Goal: Navigation & Orientation: Find specific page/section

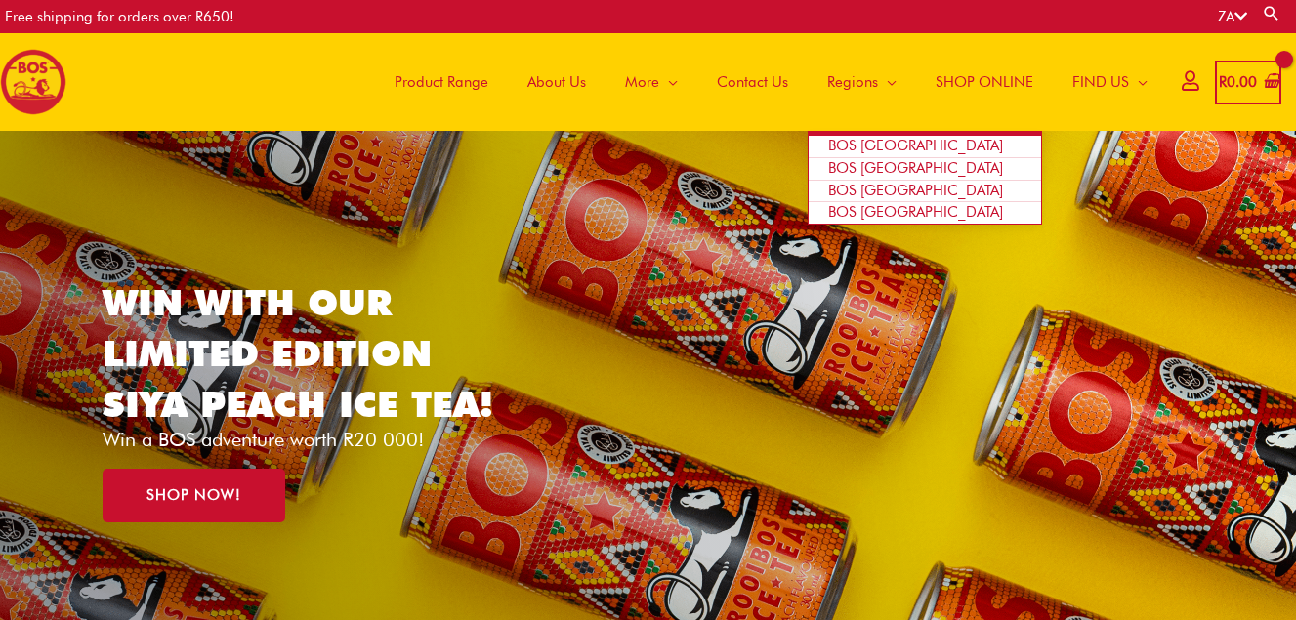
drag, startPoint x: 0, startPoint y: 0, endPoint x: 894, endPoint y: 54, distance: 895.4
click at [894, 54] on link "Regions" at bounding box center [862, 82] width 108 height 98
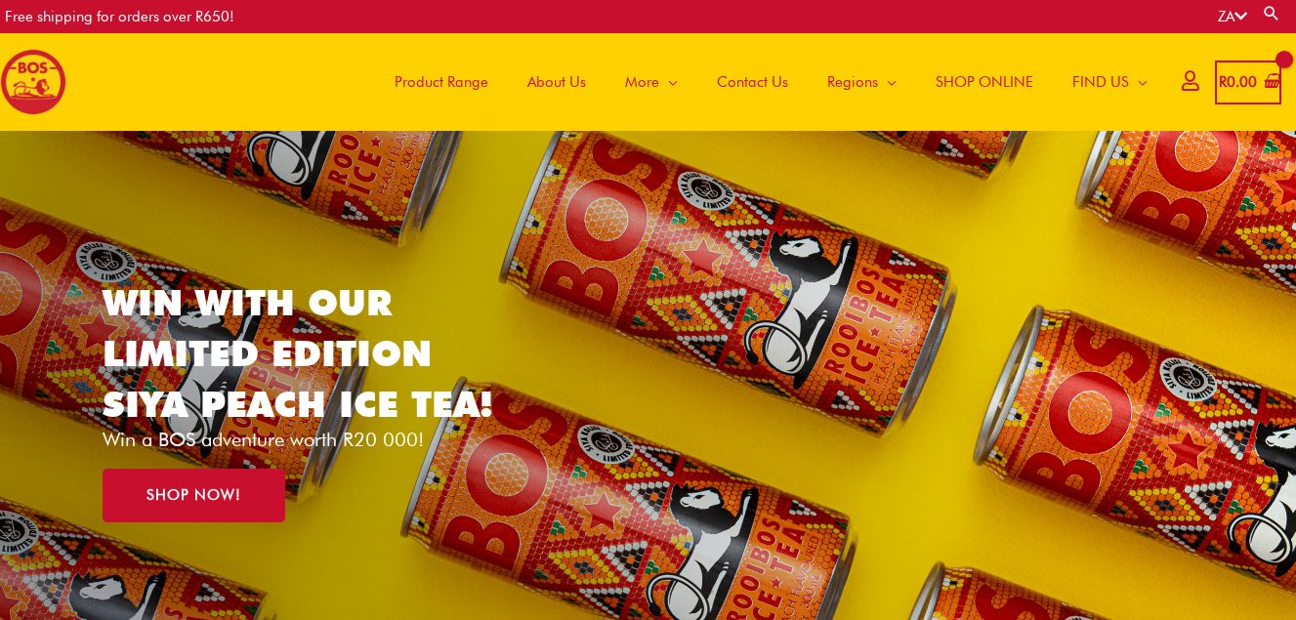
drag, startPoint x: 0, startPoint y: 0, endPoint x: 775, endPoint y: 514, distance: 929.5
click at [775, 514] on div "WIN WITH OUR LIMITED EDITION SIYA PEACH ICE TEA! Win a BOS adventure worth R20 …" at bounding box center [648, 400] width 1091 height 538
drag, startPoint x: 761, startPoint y: 0, endPoint x: 755, endPoint y: 150, distance: 150.5
click at [755, 150] on div "WIN WITH OUR LIMITED EDITION SIYA PEACH ICE TEA! Win a BOS adventure worth R20 …" at bounding box center [648, 400] width 1091 height 538
